Goal: Find specific page/section: Find specific page/section

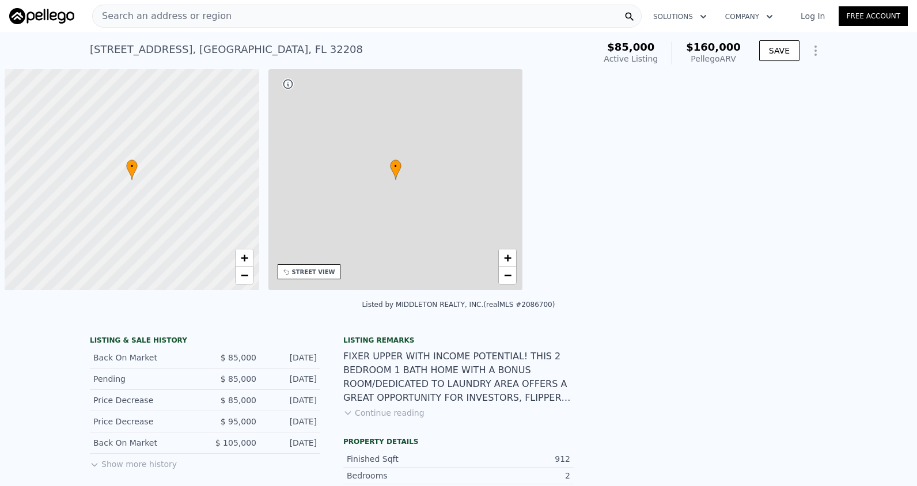
scroll to position [0, 5]
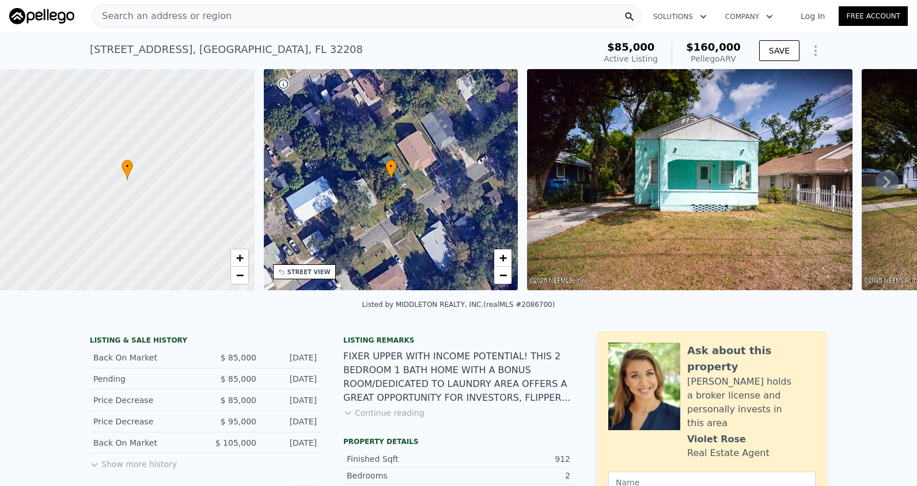
click at [181, 8] on div "Search an address or region" at bounding box center [162, 16] width 139 height 22
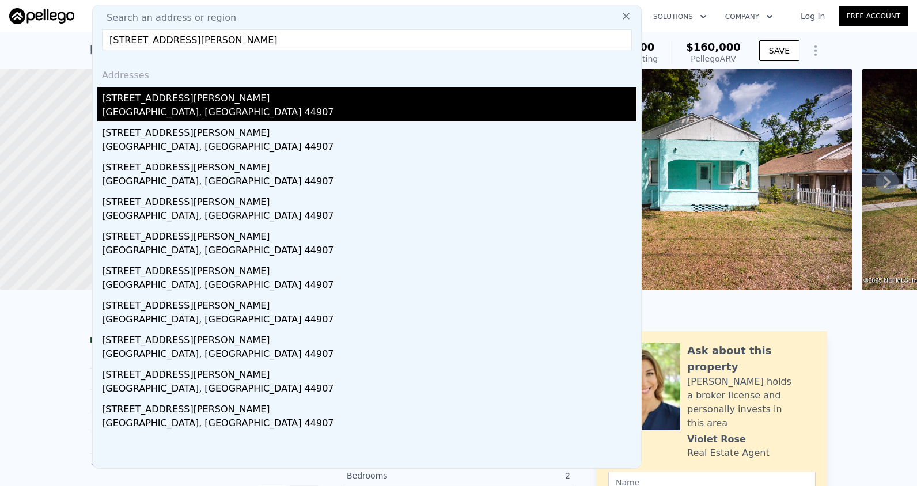
type input "[STREET_ADDRESS][PERSON_NAME]"
click at [181, 113] on div "[GEOGRAPHIC_DATA], [GEOGRAPHIC_DATA] 44907" at bounding box center [369, 113] width 534 height 16
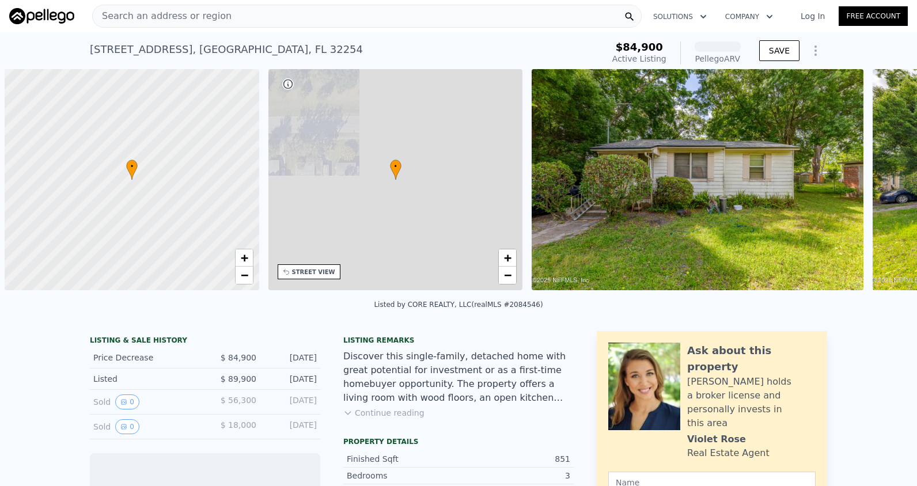
scroll to position [0, 5]
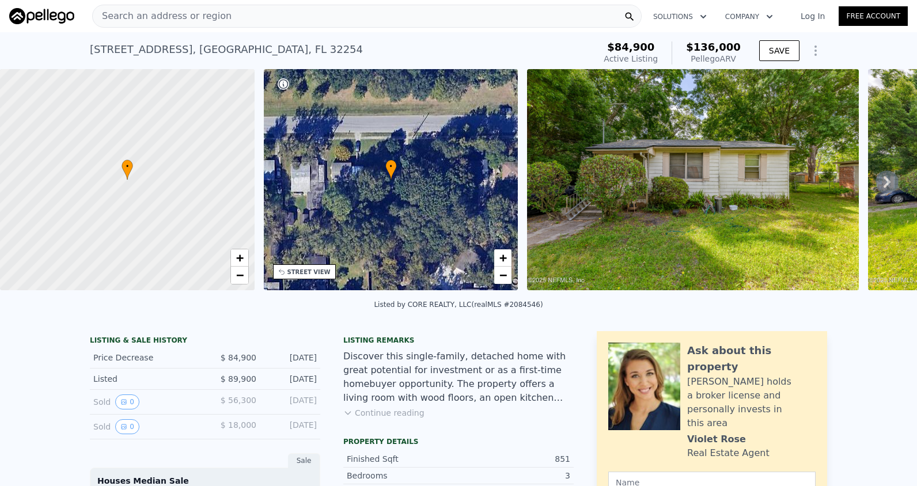
click at [884, 184] on icon at bounding box center [886, 181] width 23 height 23
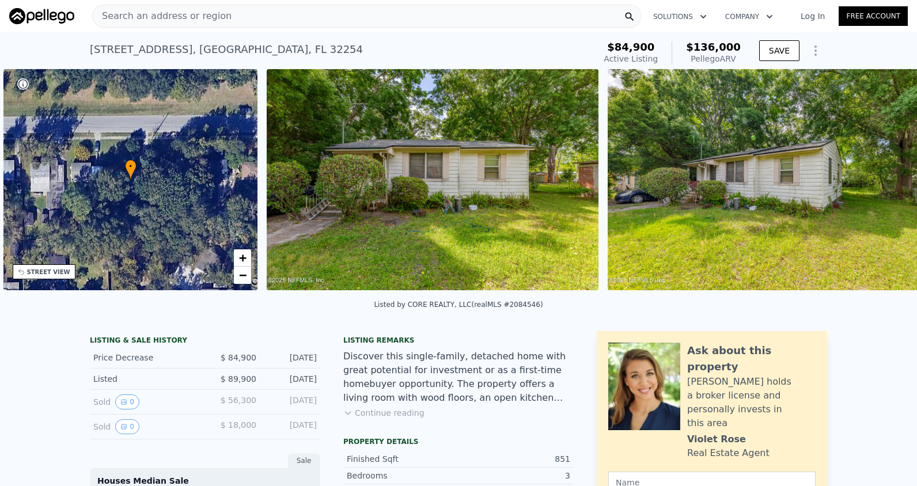
scroll to position [0, 268]
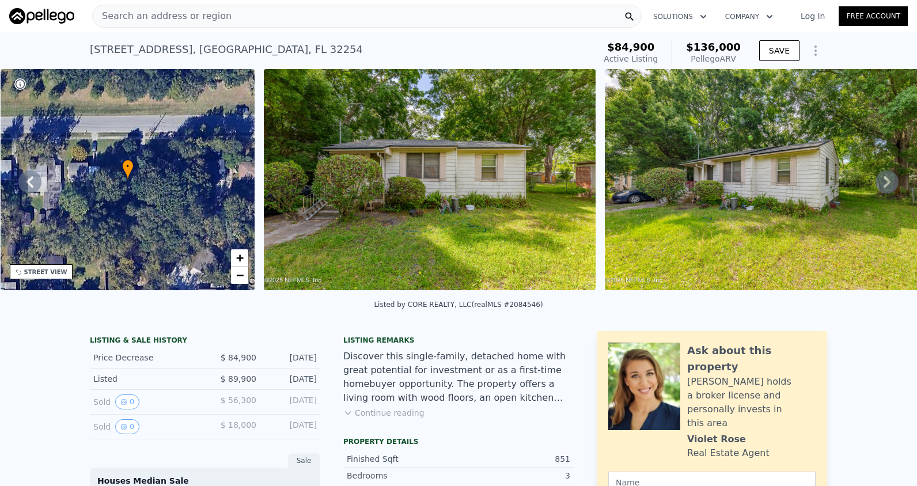
click at [878, 180] on icon at bounding box center [886, 181] width 23 height 23
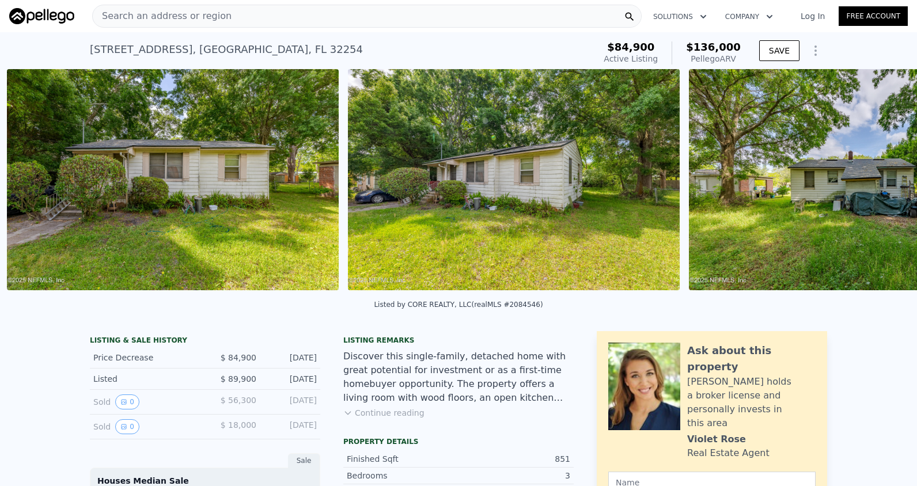
scroll to position [0, 527]
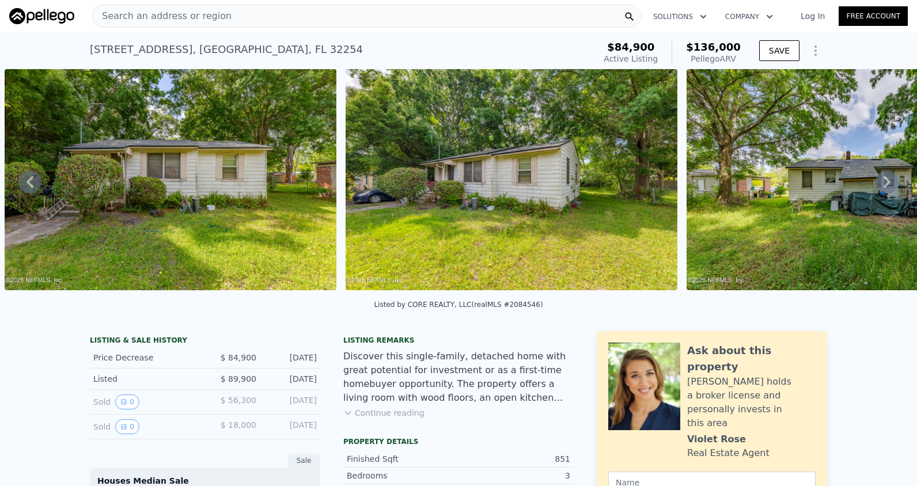
click at [877, 180] on icon at bounding box center [886, 181] width 23 height 23
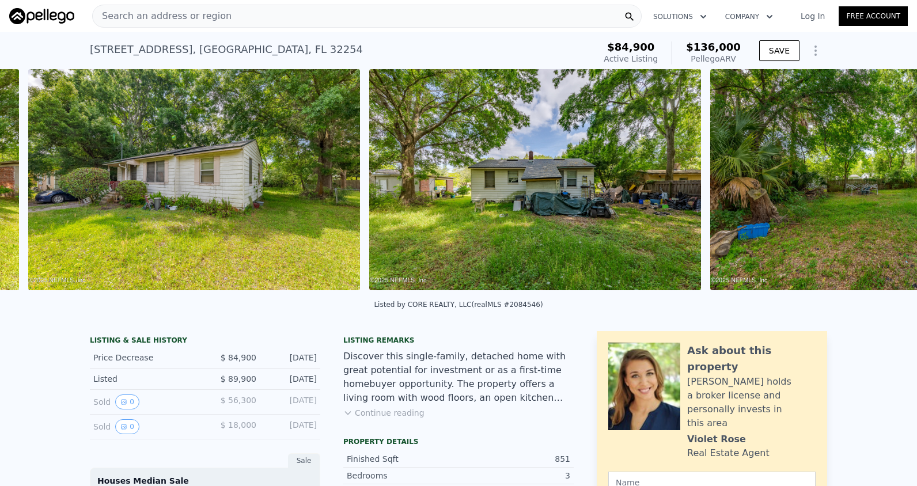
scroll to position [0, 868]
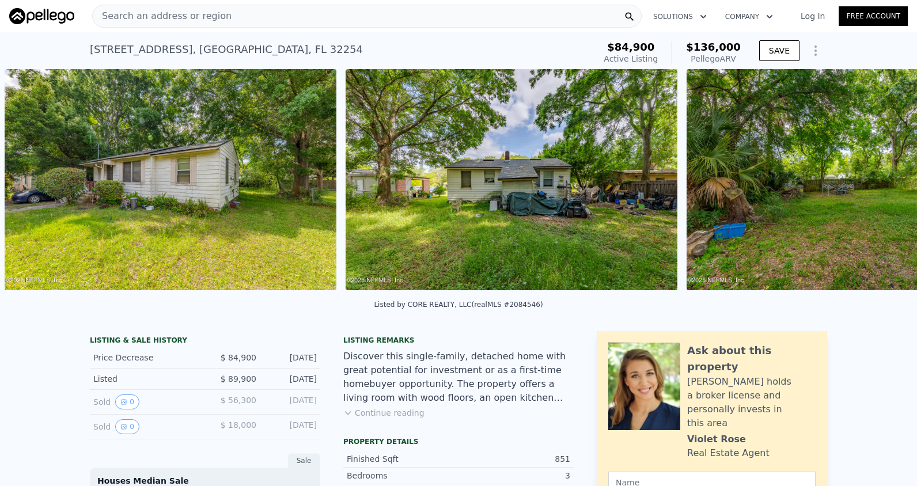
click at [877, 180] on div "• + − • + − STREET VIEW Loading... SATELLITE VIEW" at bounding box center [458, 181] width 917 height 225
click at [877, 180] on icon at bounding box center [886, 181] width 23 height 23
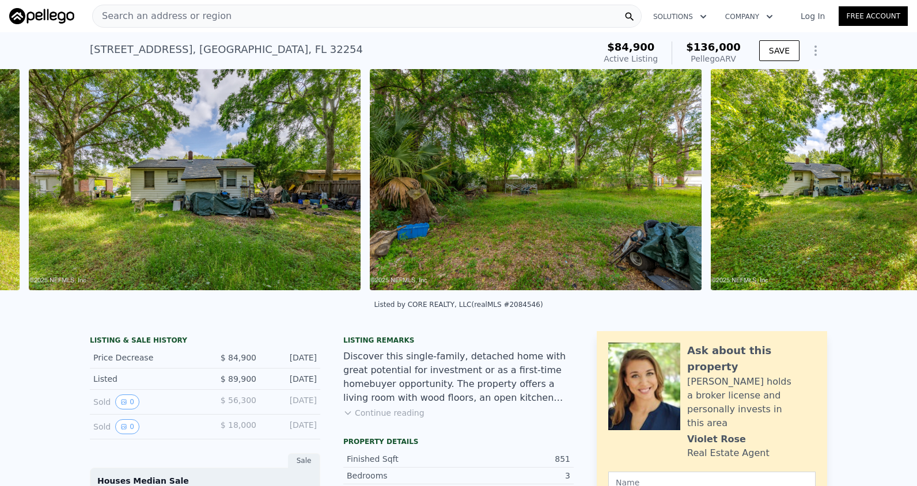
scroll to position [0, 1208]
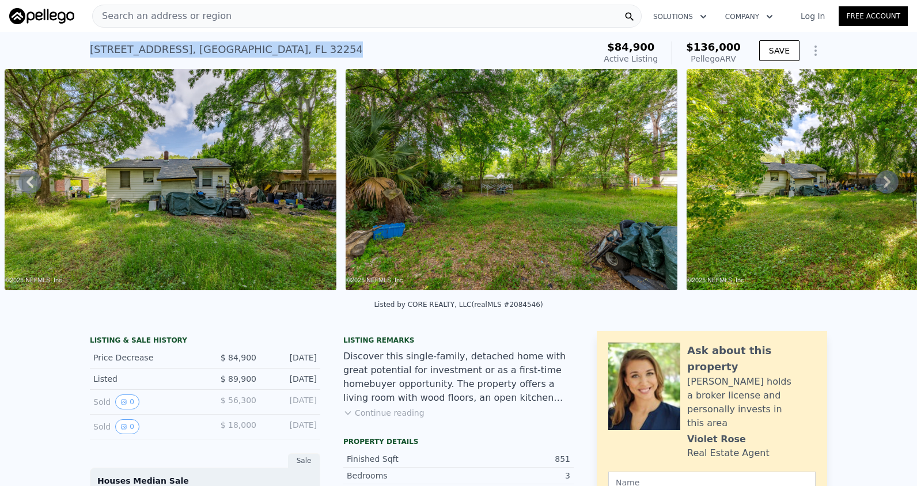
drag, startPoint x: 274, startPoint y: 47, endPoint x: 80, endPoint y: 52, distance: 194.1
click at [80, 52] on div "2944 W 12th St , Duval County , FL 32254 Active at $84,900 (~ARV $136k ) $84,90…" at bounding box center [458, 50] width 917 height 37
copy div "2944 W 12th St , Duval County , FL 32254"
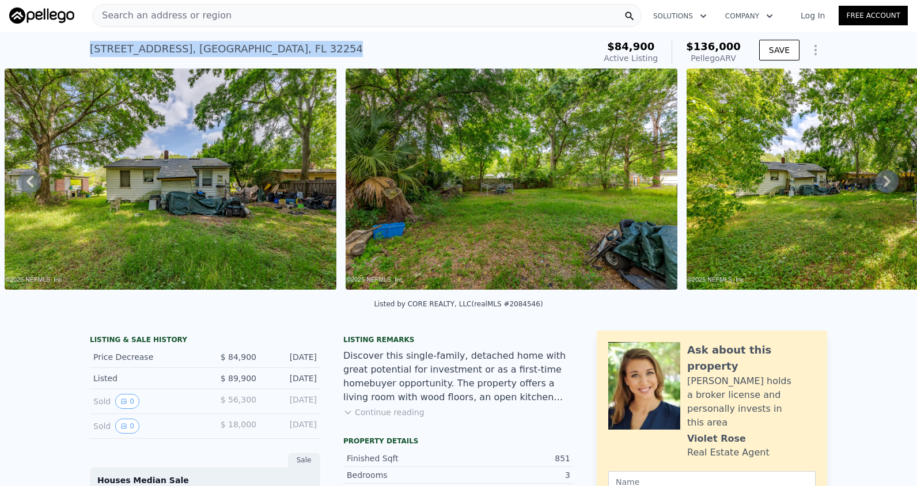
scroll to position [0, 0]
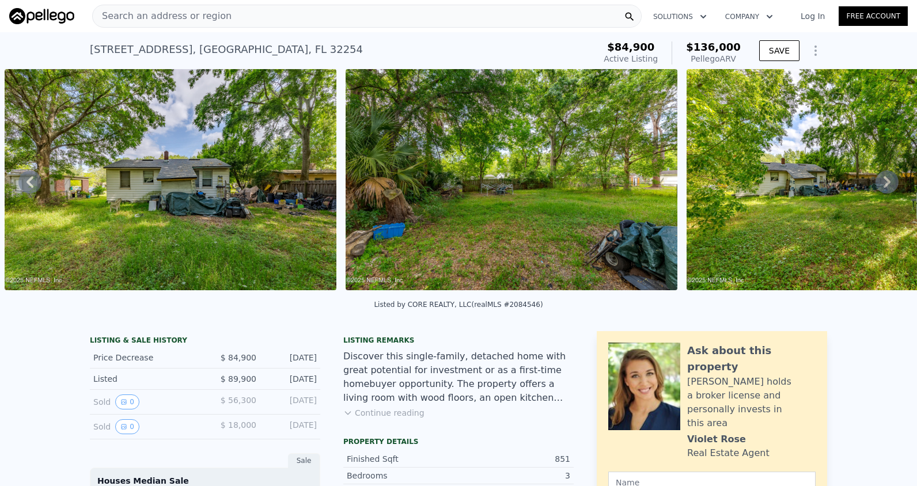
click at [180, 16] on span "Search an address or region" at bounding box center [162, 16] width 139 height 14
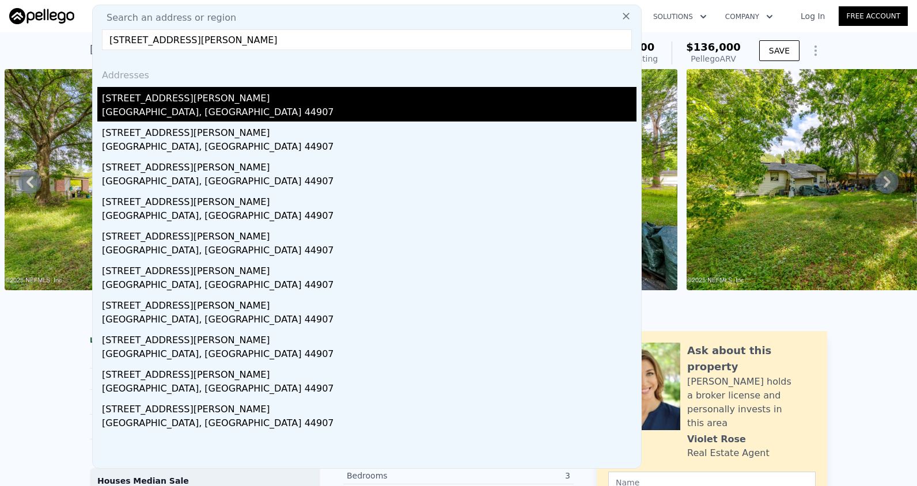
type input "[STREET_ADDRESS][PERSON_NAME]"
click at [161, 115] on div "[GEOGRAPHIC_DATA], [GEOGRAPHIC_DATA] 44907" at bounding box center [369, 113] width 534 height 16
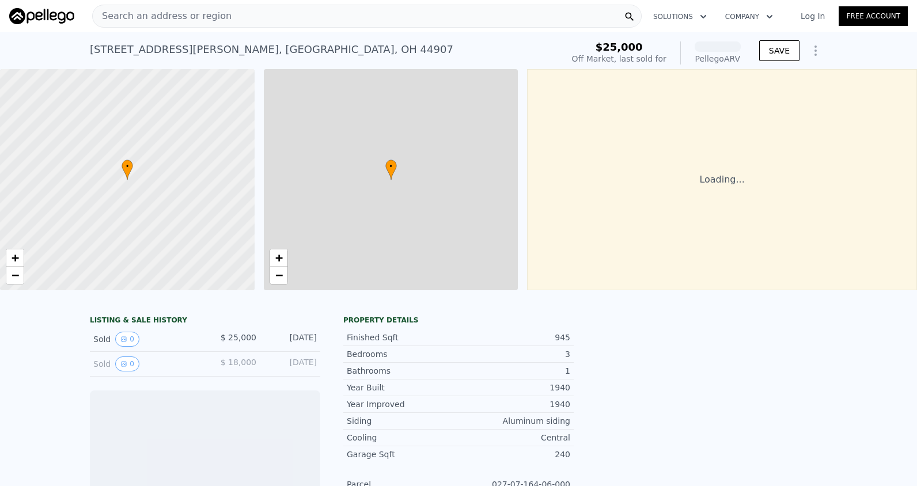
scroll to position [0, 5]
